Goal: Task Accomplishment & Management: Complete application form

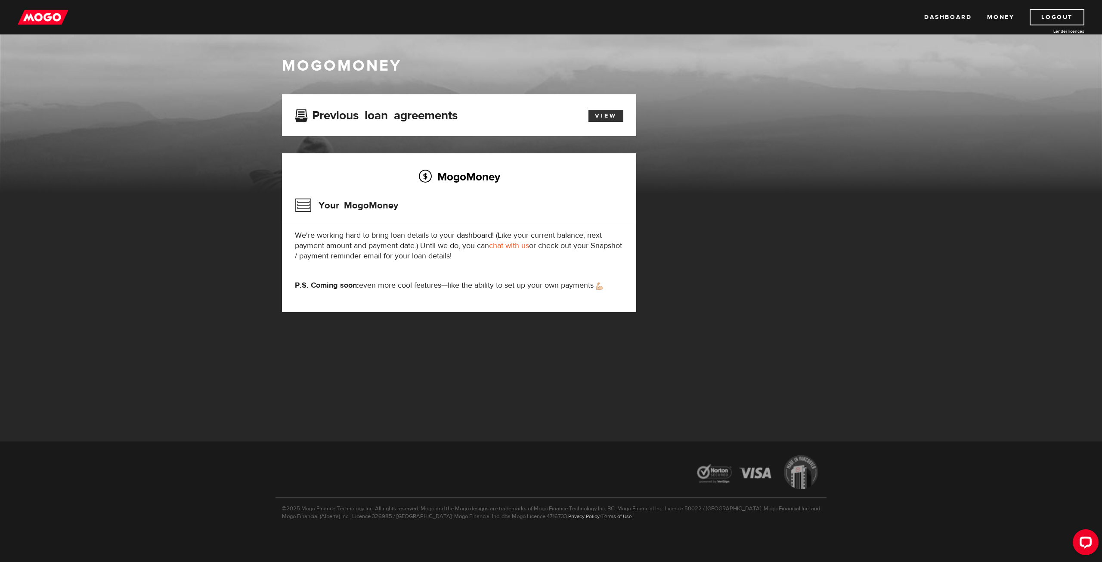
click at [598, 119] on link "View" at bounding box center [605, 116] width 35 height 12
click at [939, 26] on div "Dashboard Money Logout Lender licences Dashboard Money Logout Lender licences" at bounding box center [551, 17] width 1102 height 34
click at [939, 21] on link "Dashboard" at bounding box center [947, 17] width 47 height 16
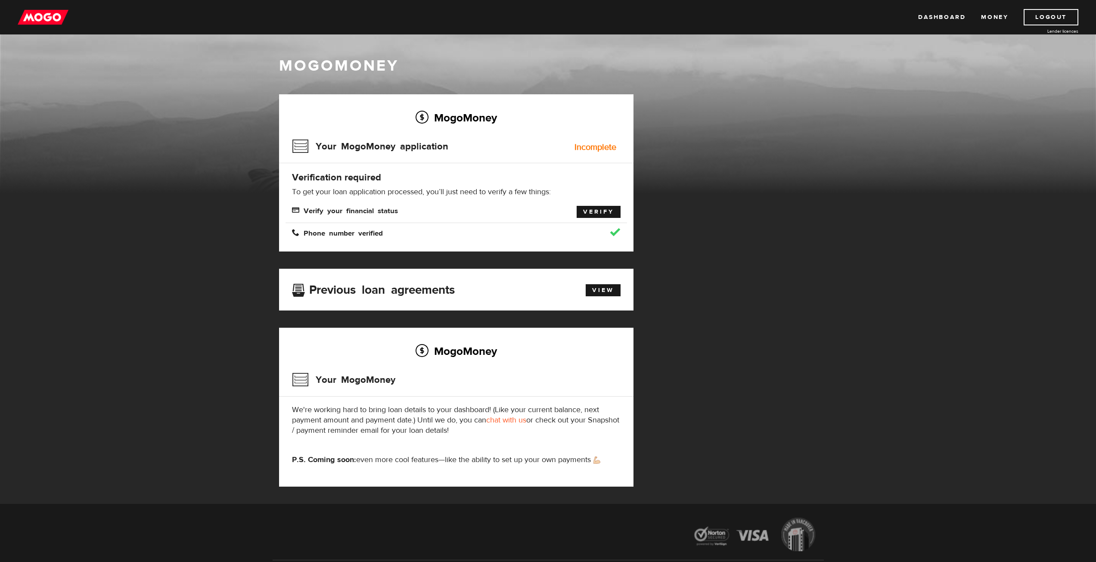
click at [592, 210] on link "Verify" at bounding box center [598, 212] width 44 height 12
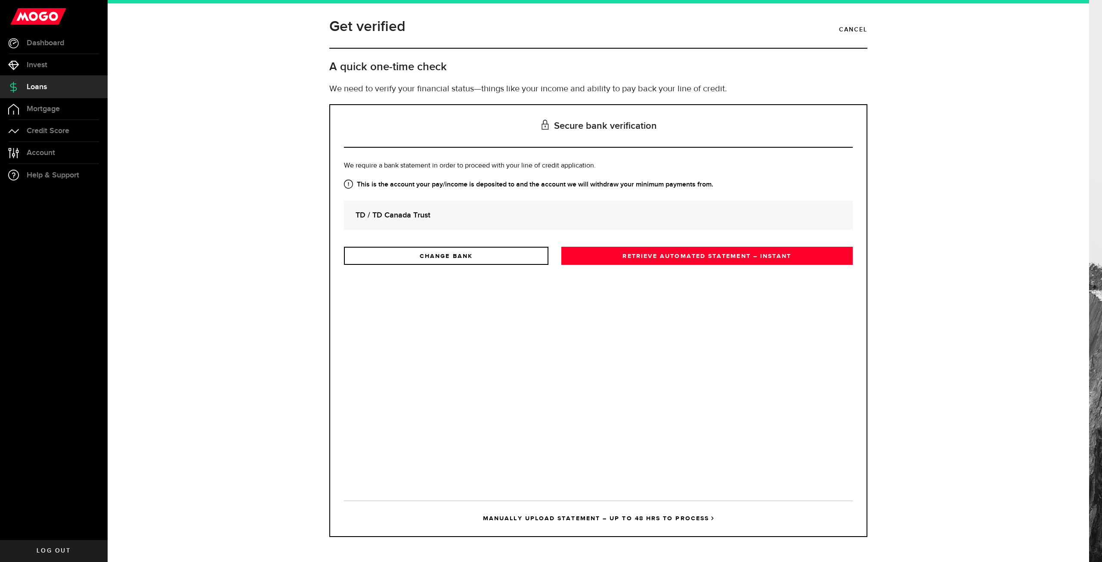
click at [578, 217] on strong "TD / TD Canada Trust" at bounding box center [599, 215] width 486 height 12
click at [635, 258] on link "RETRIEVE AUTOMATED STATEMENT – INSTANT" at bounding box center [706, 256] width 291 height 18
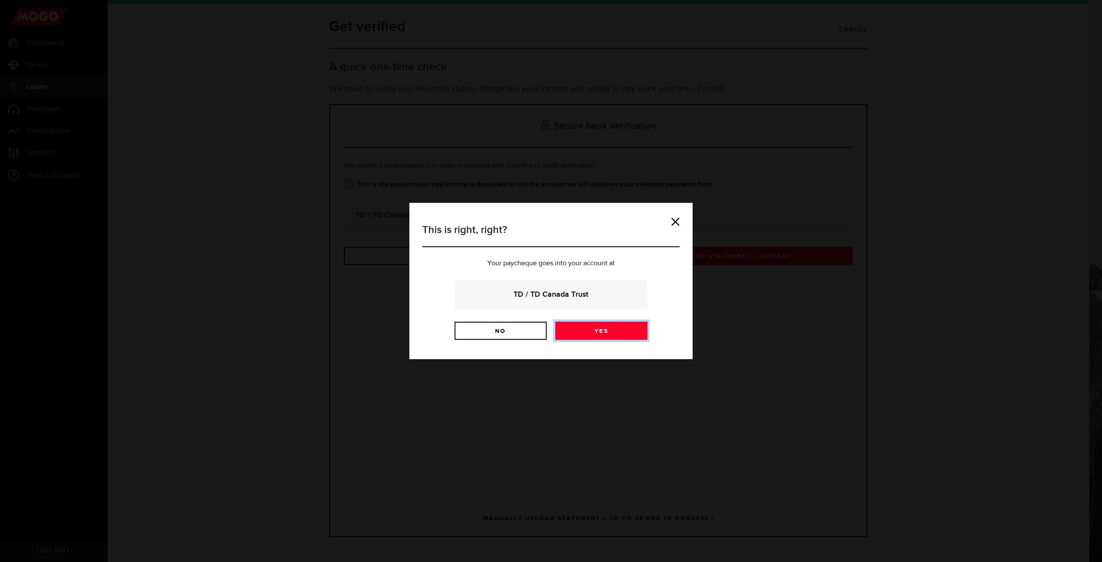
click at [610, 330] on link "Yes" at bounding box center [601, 331] width 92 height 18
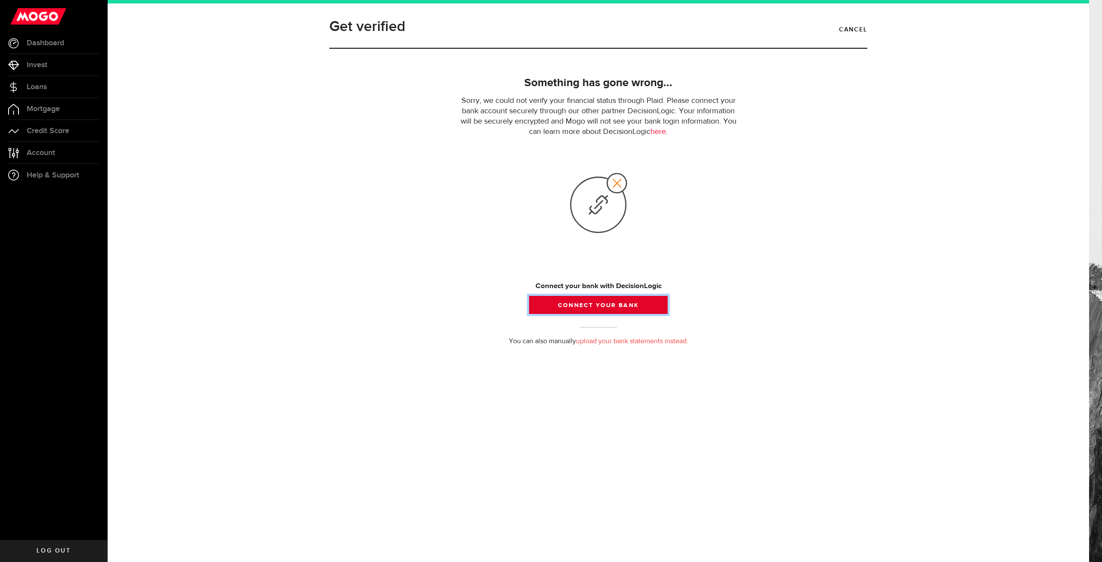
click at [597, 307] on button "Connect your bank" at bounding box center [598, 305] width 139 height 18
